Goal: Transaction & Acquisition: Purchase product/service

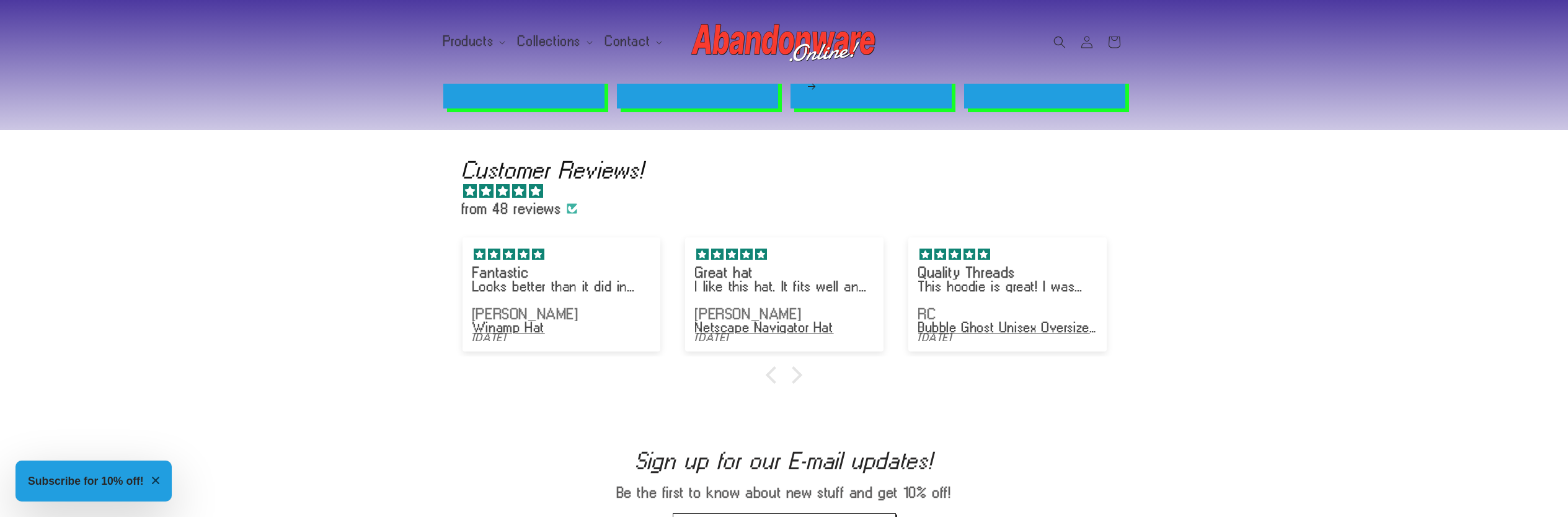
scroll to position [1905, 0]
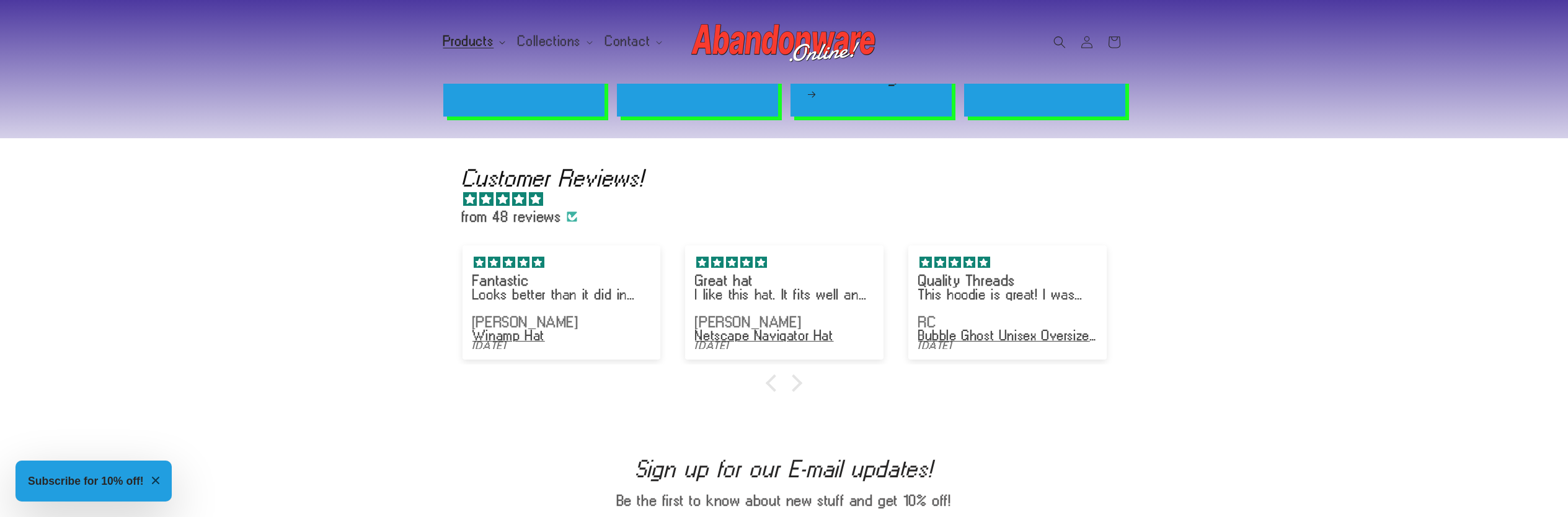
click at [477, 36] on span "Products" at bounding box center [468, 41] width 51 height 11
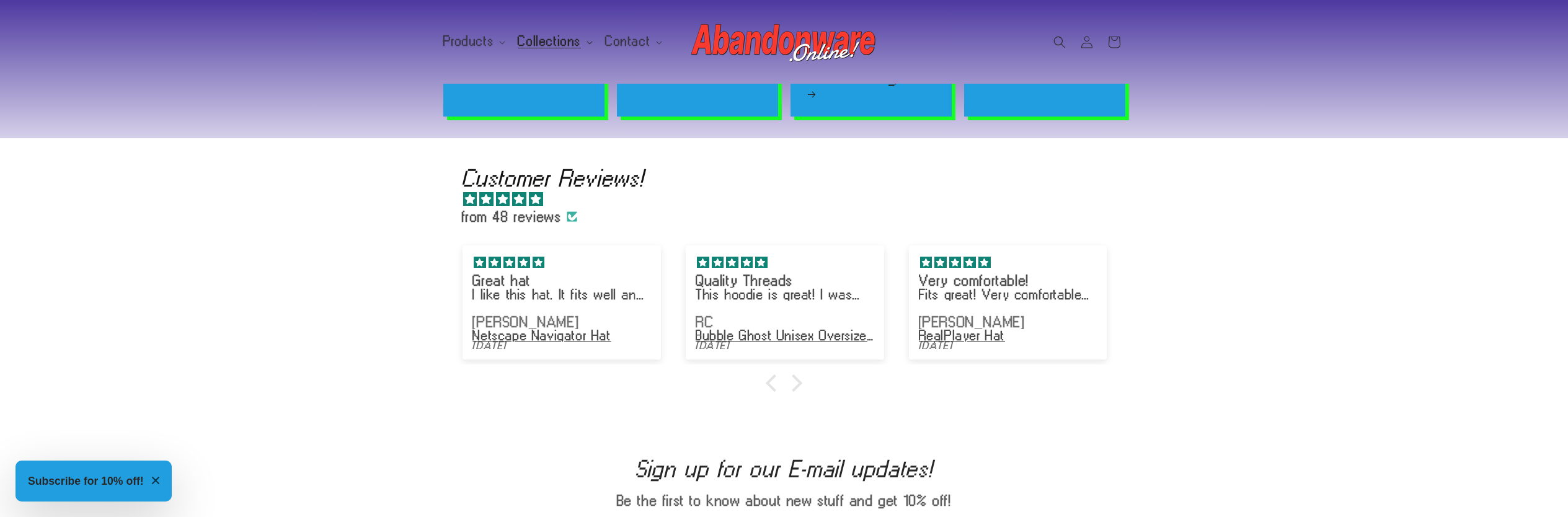
click at [525, 42] on span "Collections" at bounding box center [549, 41] width 63 height 11
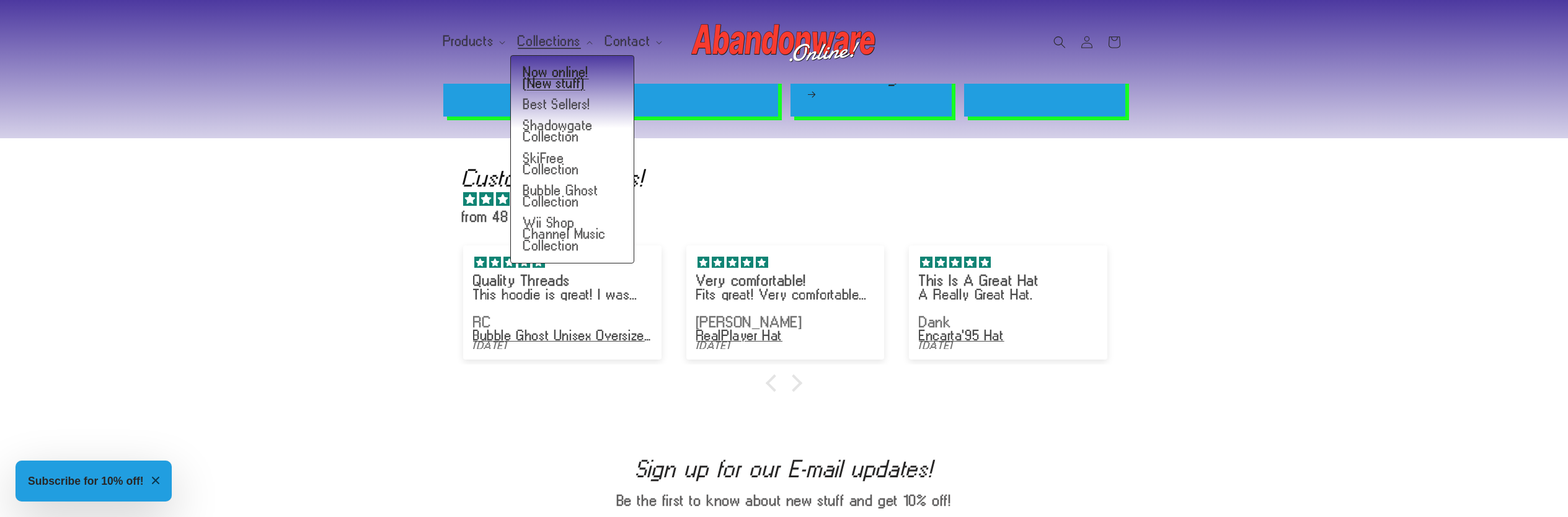
scroll to position [0, 3136]
click at [533, 75] on link "Now online! (New stuff)" at bounding box center [572, 77] width 122 height 32
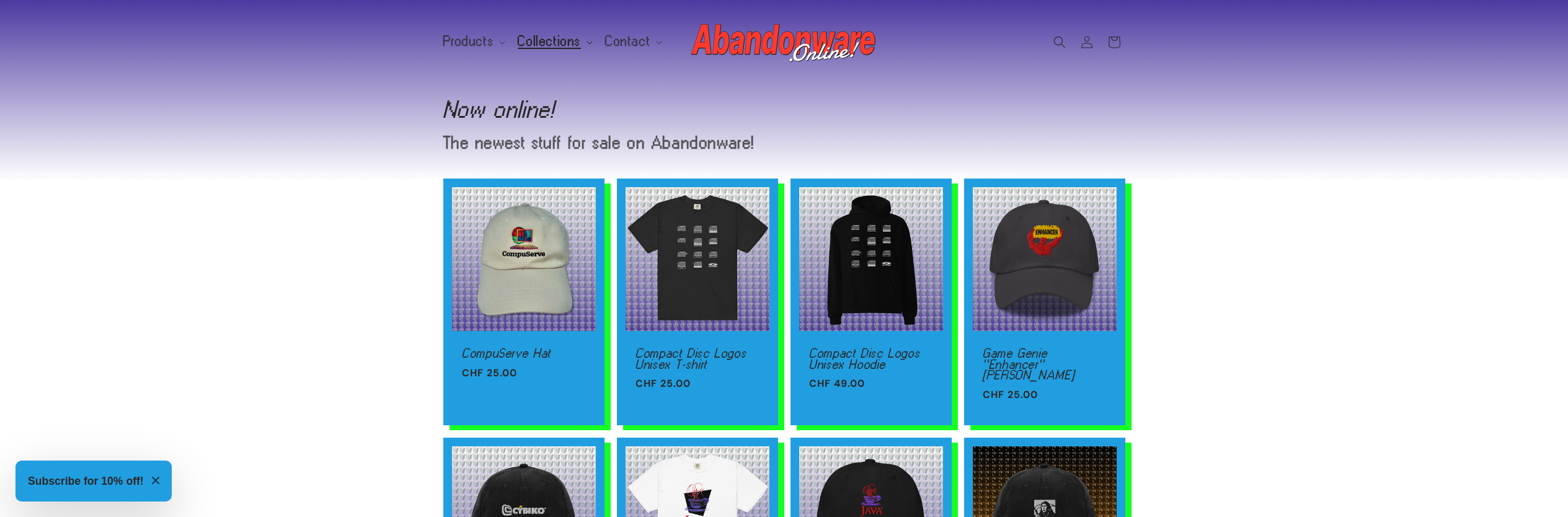
click at [562, 44] on span "Collections" at bounding box center [549, 41] width 63 height 11
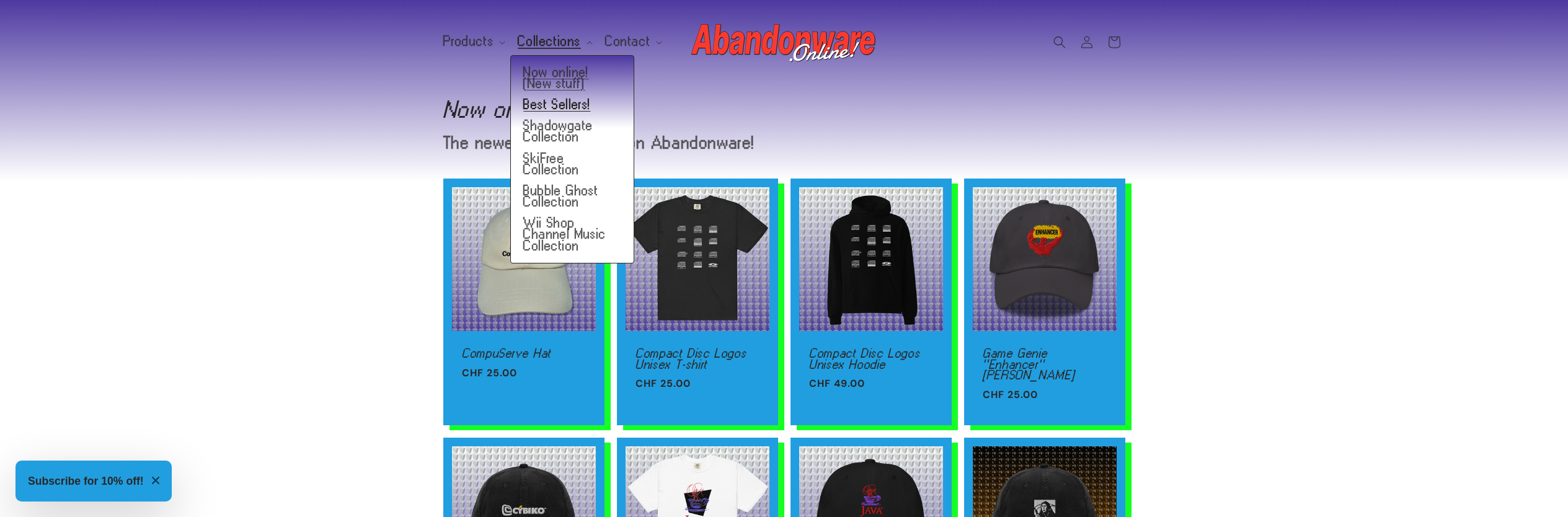
click at [552, 111] on link "Best Sellers!" at bounding box center [572, 104] width 122 height 21
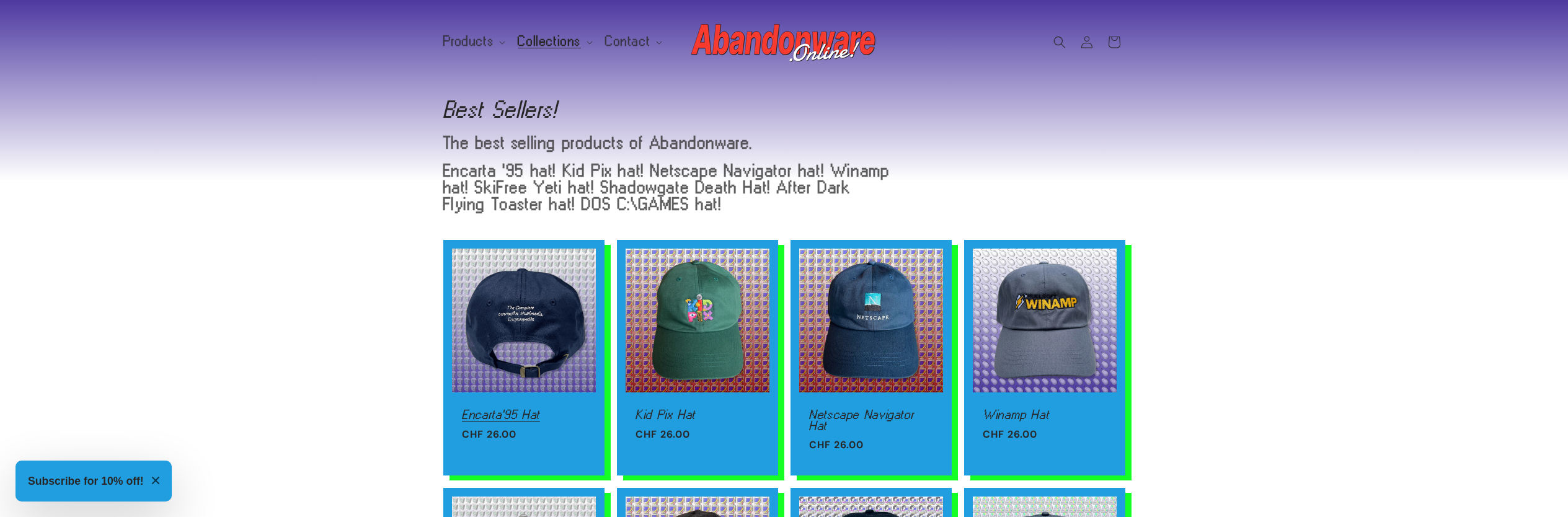
click at [534, 409] on link "Encarta'95 Hat" at bounding box center [524, 414] width 124 height 11
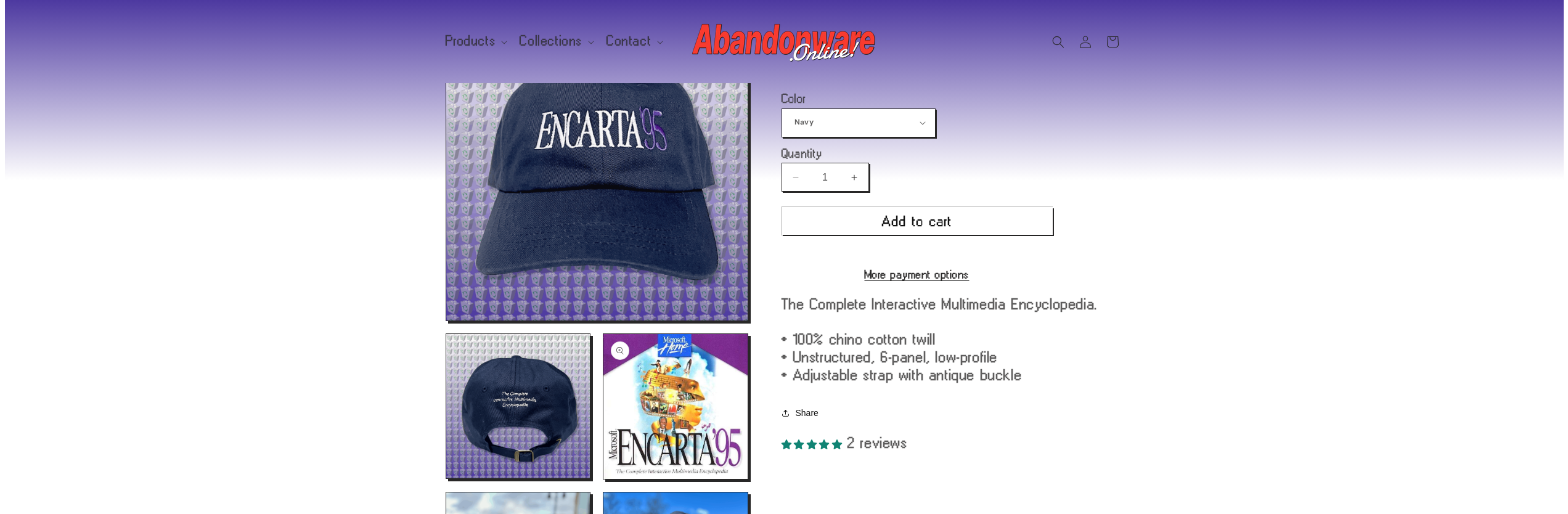
scroll to position [87, 0]
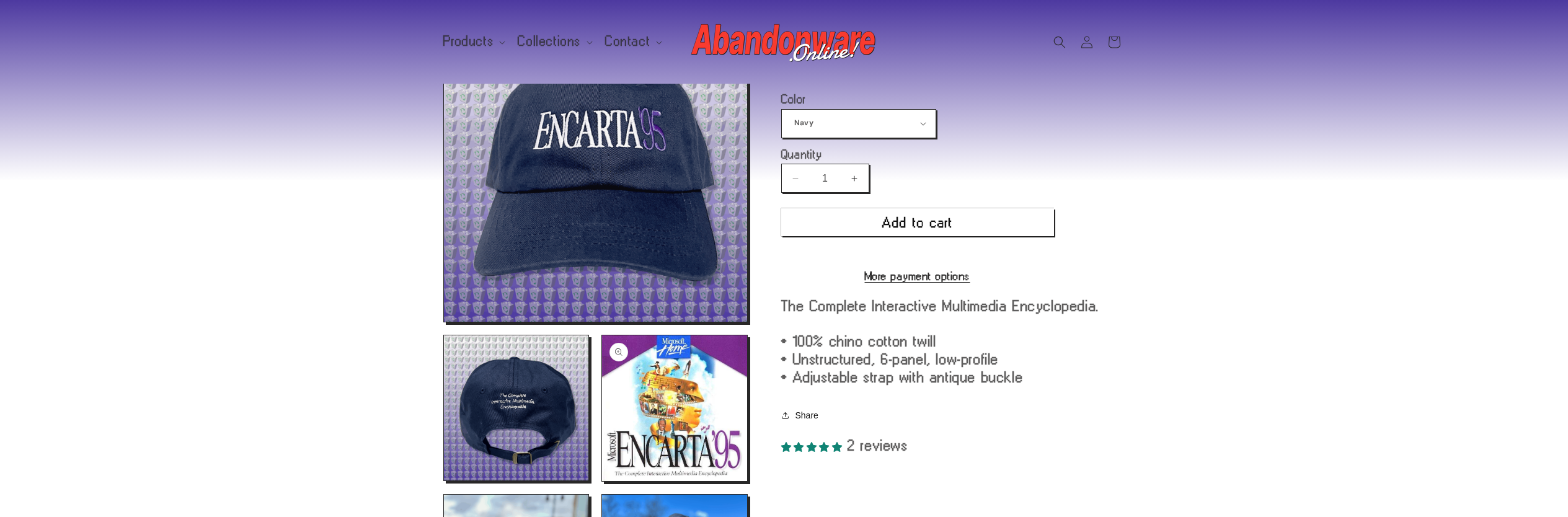
click at [602, 481] on button "Open media 3 in modal" at bounding box center [602, 481] width 0 height 0
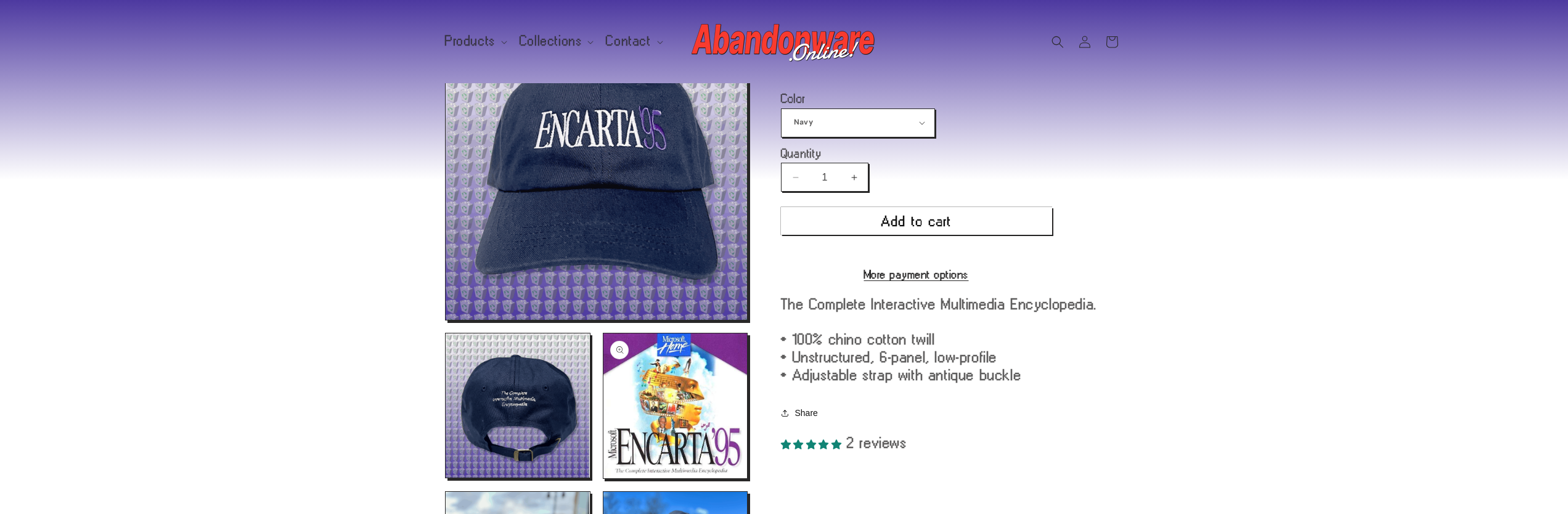
scroll to position [2878, 0]
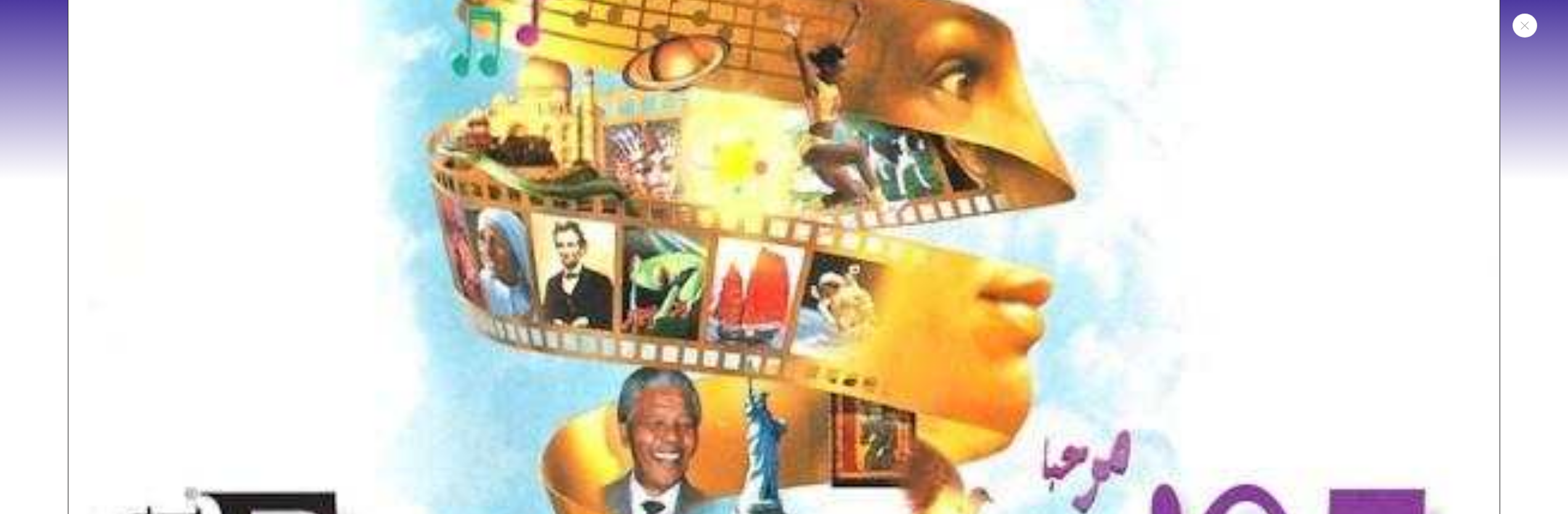
click at [663, 339] on img "Media gallery" at bounding box center [784, 266] width 1432 height 1440
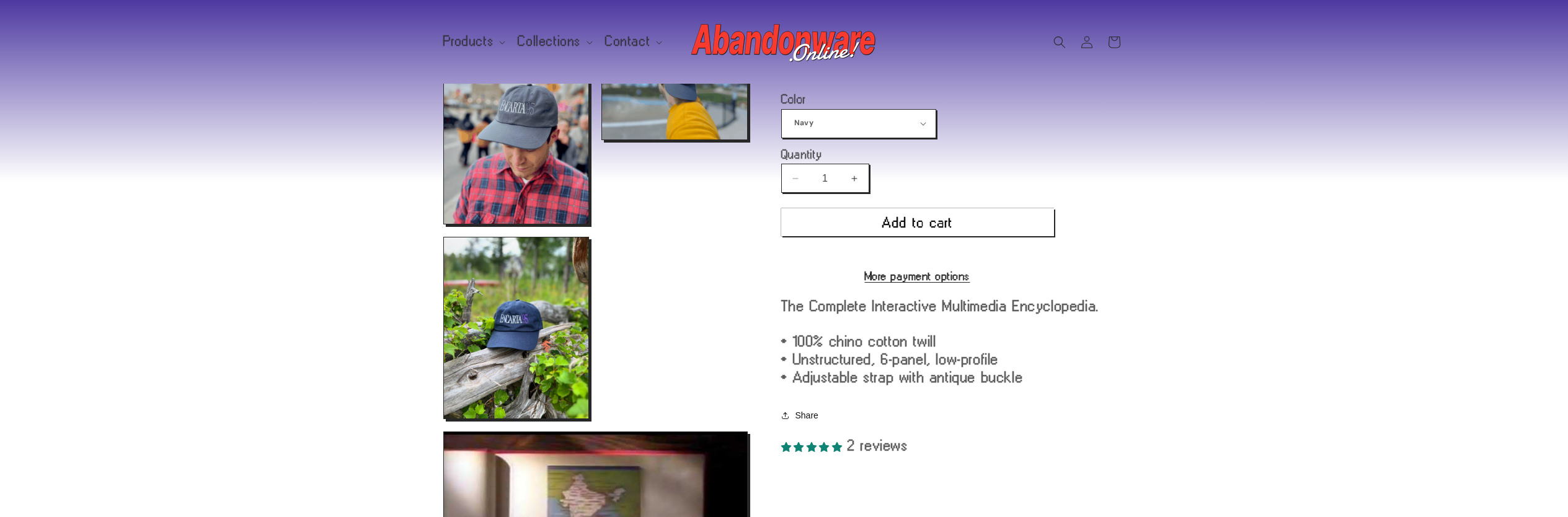
scroll to position [769, 0]
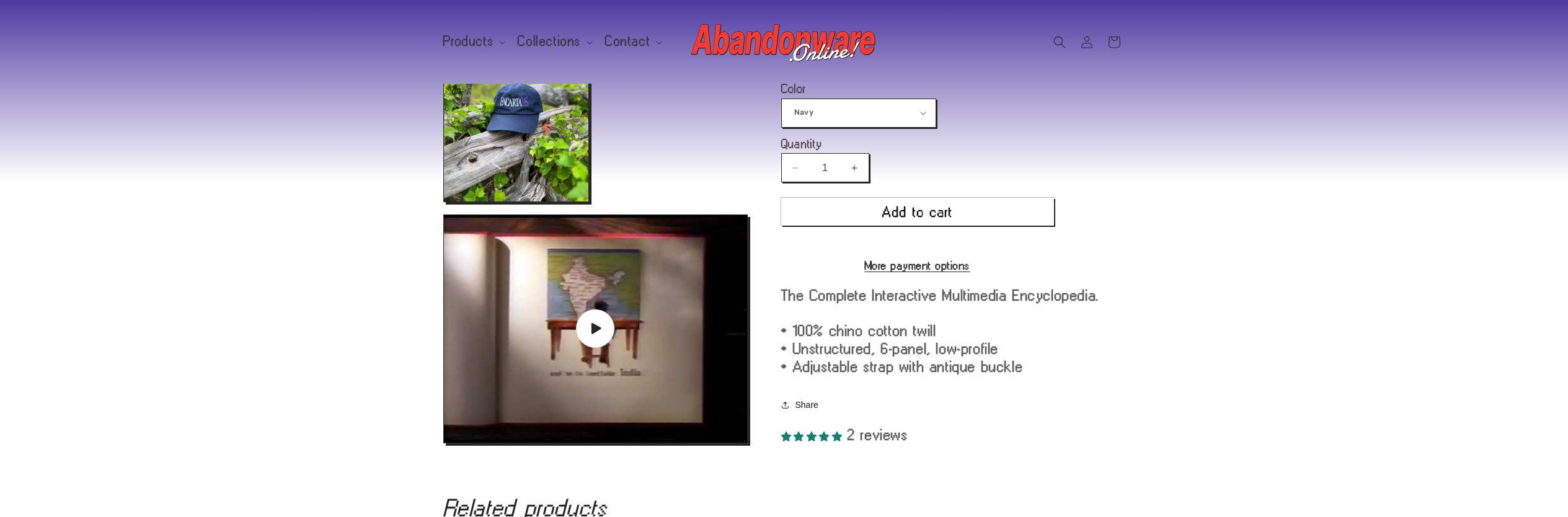
click at [667, 341] on img "Gallery Viewer" at bounding box center [595, 329] width 303 height 228
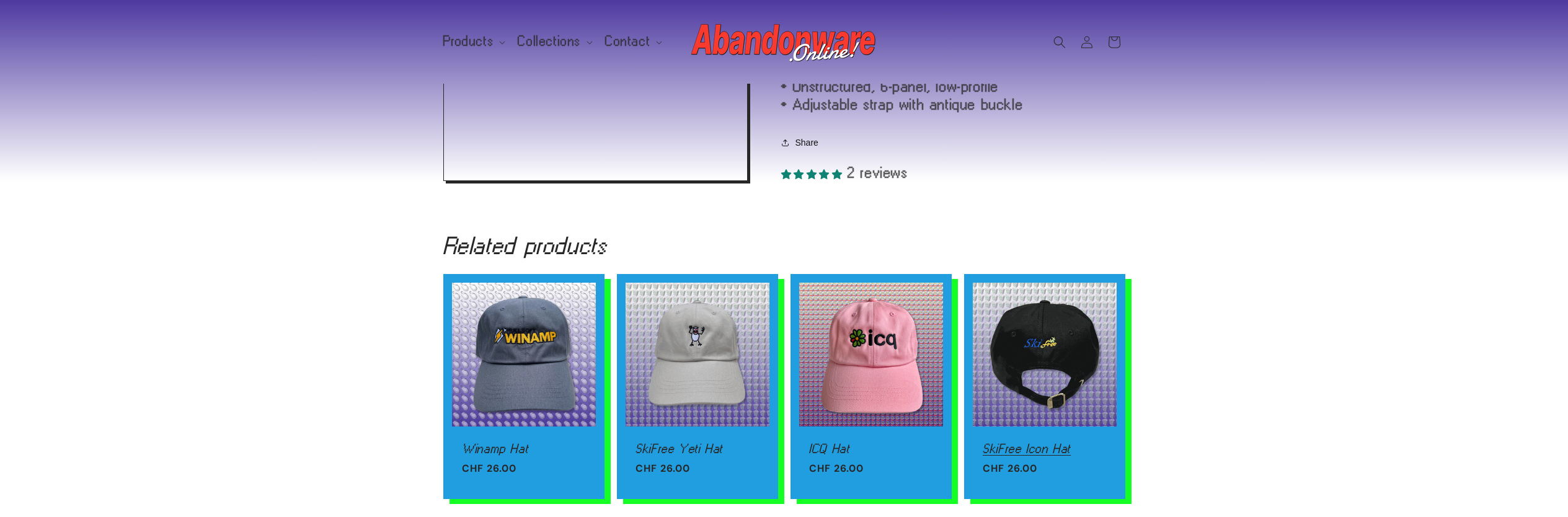
scroll to position [1167, 0]
